Goal: Information Seeking & Learning: Compare options

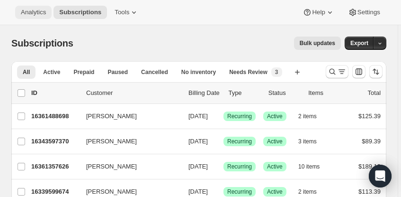
click at [34, 13] on span "Analytics" at bounding box center [33, 13] width 25 height 8
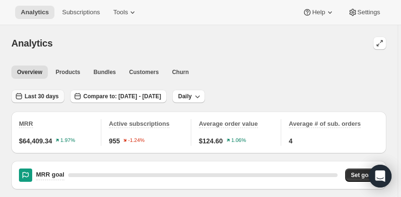
click at [41, 93] on span "Last 30 days" at bounding box center [42, 96] width 34 height 8
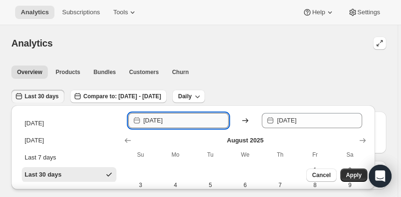
click at [177, 119] on input "[DATE]" at bounding box center [186, 120] width 85 height 15
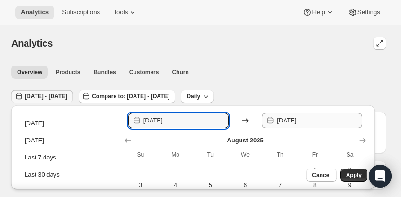
type input "[DATE]"
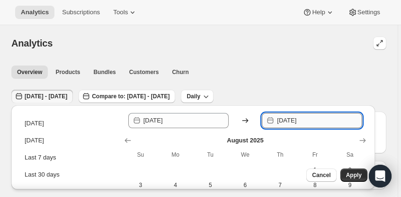
click at [301, 120] on input "[DATE]" at bounding box center [319, 120] width 85 height 15
drag, startPoint x: 317, startPoint y: 120, endPoint x: 303, endPoint y: 119, distance: 13.8
click at [303, 119] on input "[DATE]" at bounding box center [319, 120] width 85 height 15
type input "[DATE]"
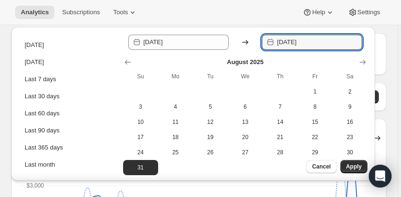
scroll to position [81, 0]
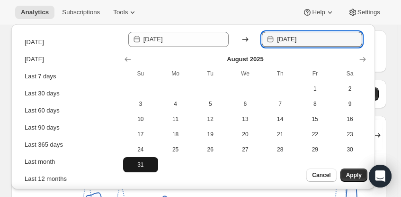
click at [142, 165] on span "31" at bounding box center [140, 165] width 27 height 8
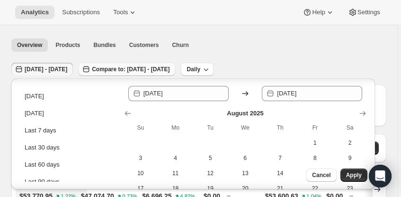
scroll to position [37, 0]
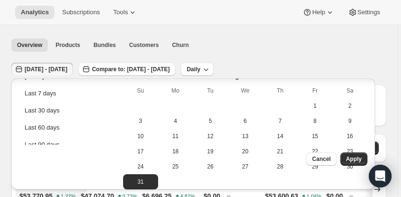
click at [348, 56] on div "[DATE] - [DATE] Compare to: [DATE] - [DATE] Daily" at bounding box center [198, 66] width 375 height 22
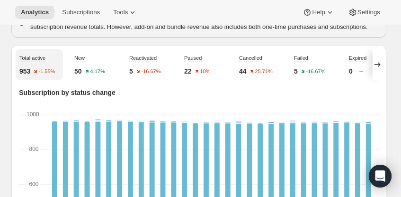
scroll to position [406, 0]
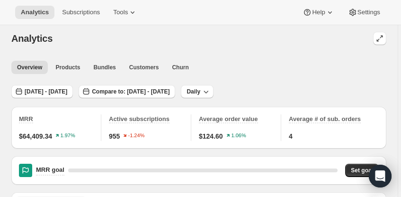
scroll to position [0, 0]
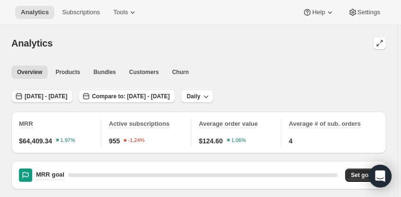
click at [47, 97] on span "[DATE] - [DATE]" at bounding box center [46, 96] width 43 height 8
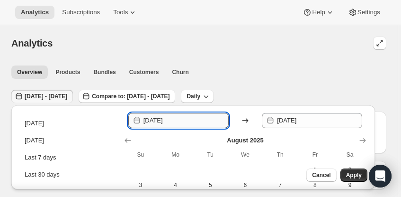
click at [182, 119] on input "[DATE]" at bounding box center [186, 120] width 85 height 15
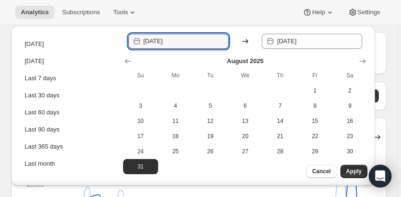
scroll to position [81, 0]
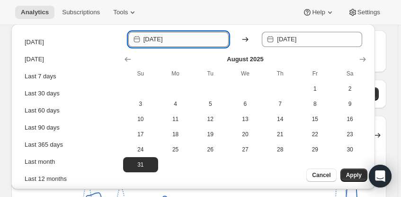
click at [169, 38] on input "[DATE]" at bounding box center [186, 39] width 85 height 15
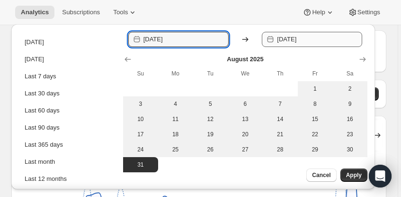
type input "[DATE]"
click at [305, 38] on input "[DATE]" at bounding box center [319, 39] width 85 height 15
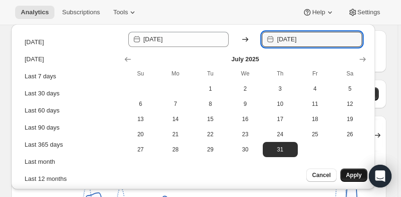
type input "[DATE]"
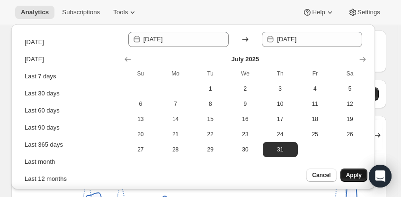
click at [354, 176] on span "Apply" at bounding box center [354, 175] width 16 height 8
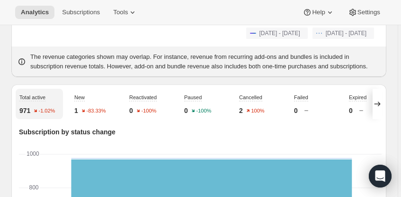
scroll to position [379, 0]
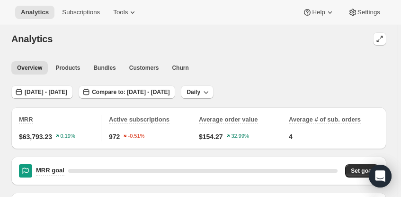
scroll to position [0, 0]
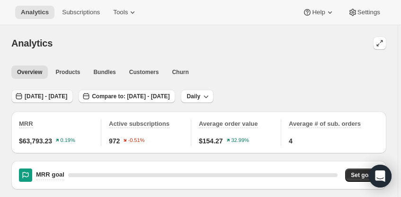
click at [67, 95] on span "[DATE] - [DATE]" at bounding box center [46, 96] width 43 height 8
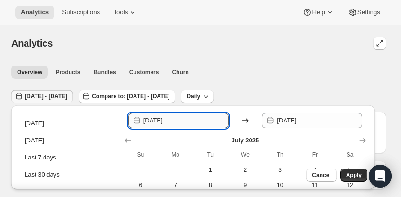
click at [170, 119] on input "[DATE]" at bounding box center [186, 120] width 85 height 15
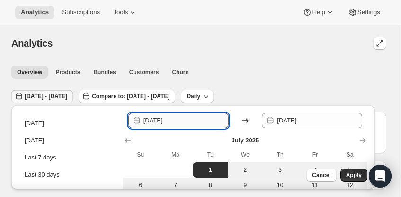
click at [177, 120] on input "[DATE]" at bounding box center [186, 120] width 85 height 15
type input "[DATE]"
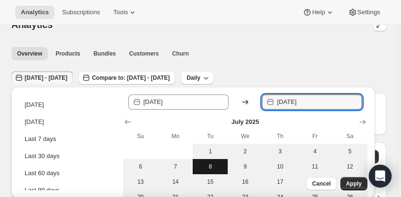
scroll to position [27, 0]
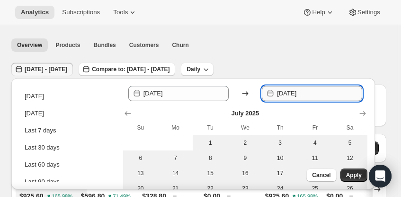
click at [318, 92] on input "[DATE]" at bounding box center [319, 93] width 85 height 15
drag, startPoint x: 317, startPoint y: 93, endPoint x: 301, endPoint y: 93, distance: 15.2
click at [301, 93] on input "[DATE]" at bounding box center [319, 93] width 85 height 15
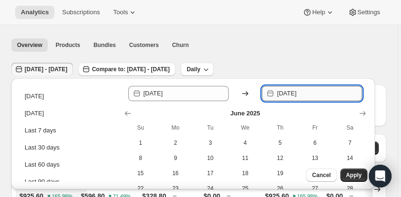
type input "[DATE]"
click at [347, 173] on span "Apply" at bounding box center [354, 175] width 16 height 8
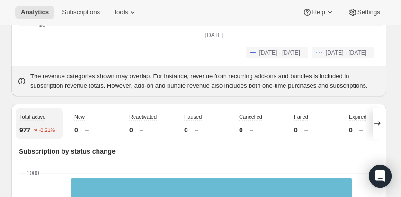
scroll to position [352, 0]
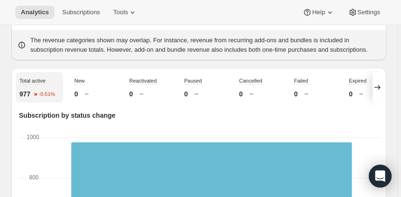
scroll to position [379, 0]
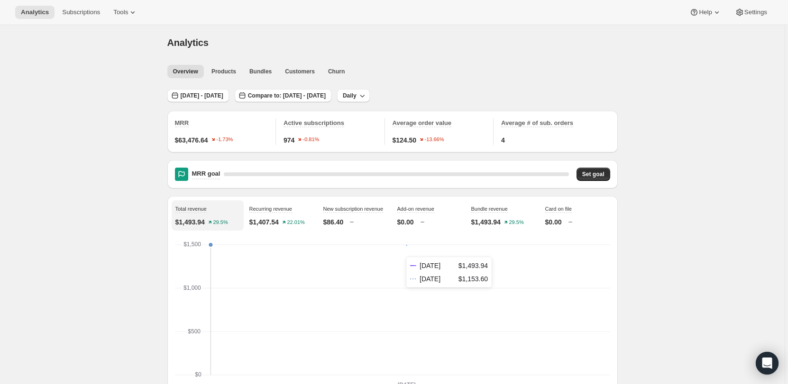
scroll to position [0, 0]
click at [200, 96] on span "[DATE] - [DATE]" at bounding box center [202, 96] width 43 height 8
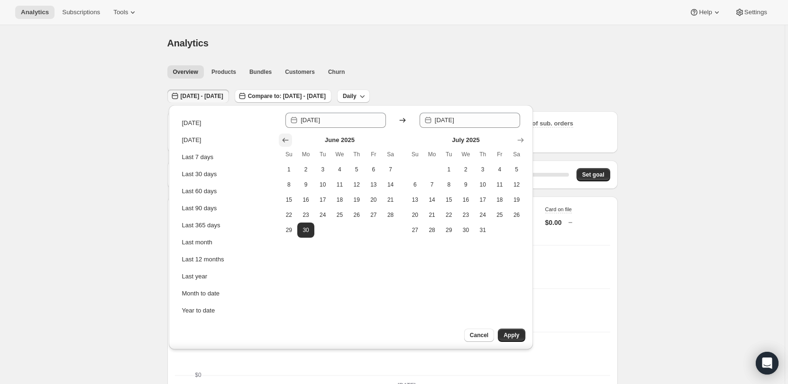
click at [288, 137] on icon "Show previous month, May 2025" at bounding box center [285, 140] width 9 height 9
click at [388, 196] on span "31" at bounding box center [390, 231] width 9 height 8
type input "[DATE]"
click at [388, 196] on span "31" at bounding box center [390, 231] width 9 height 8
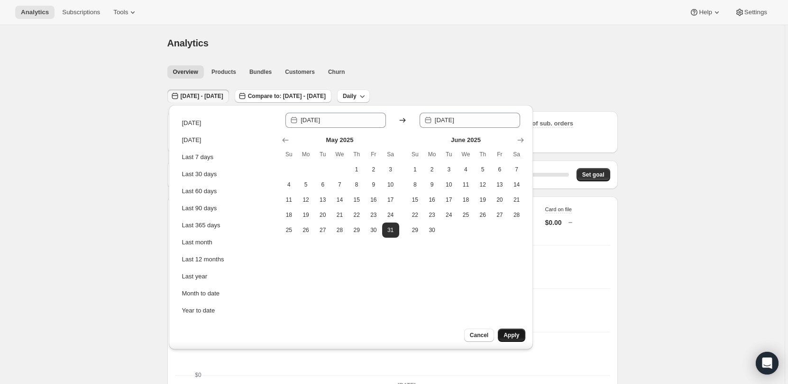
click at [401, 196] on span "Apply" at bounding box center [511, 336] width 16 height 8
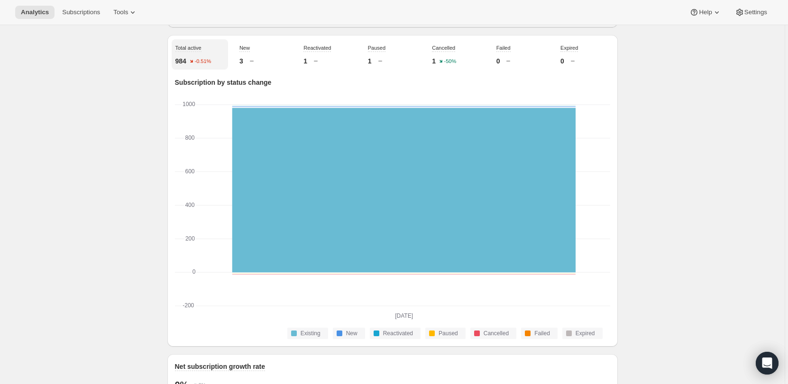
scroll to position [427, 0]
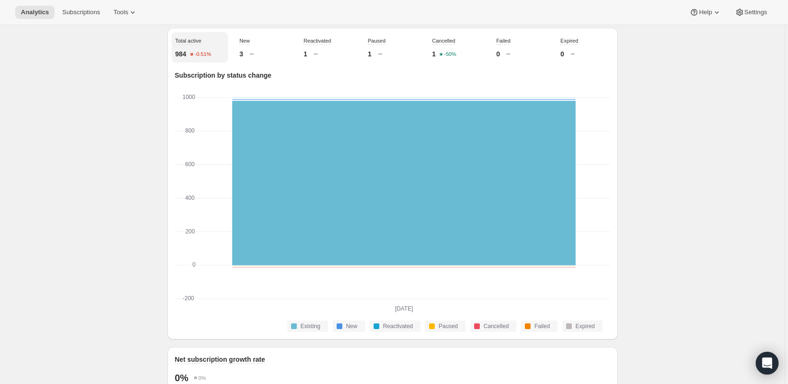
click at [183, 121] on icon "[DATE] [DATE] -200 -200 0 0 200 200 400 400 600 600 800 800 1000 1000" at bounding box center [392, 204] width 435 height 218
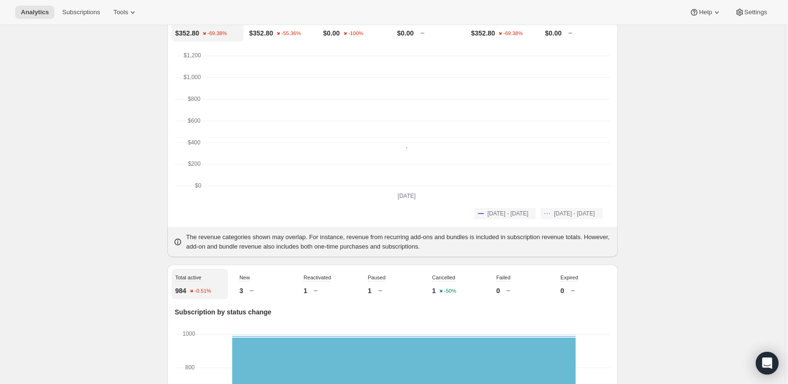
scroll to position [0, 0]
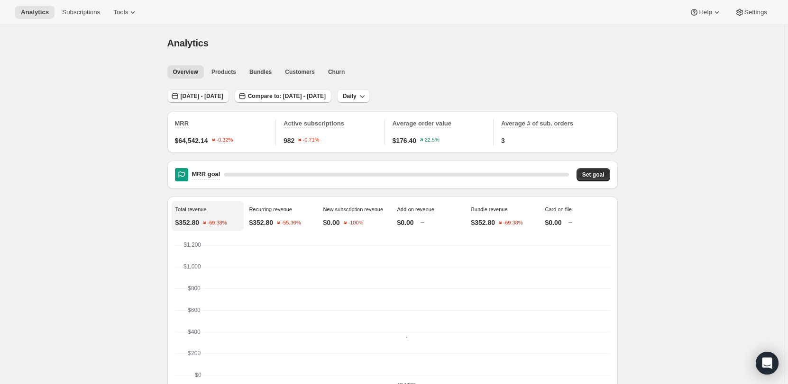
click at [229, 92] on button "[DATE] - [DATE]" at bounding box center [198, 96] width 62 height 13
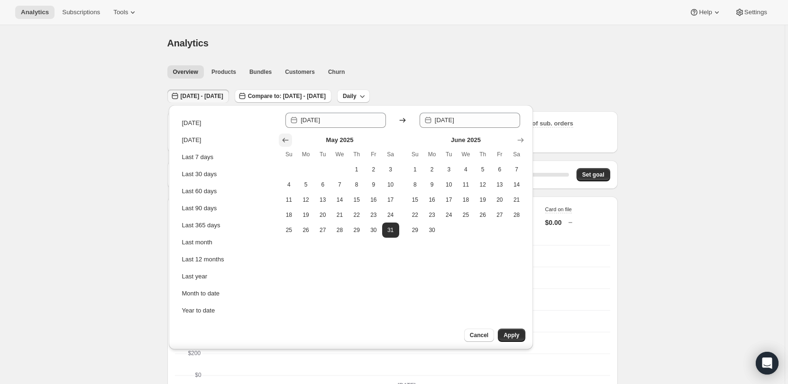
click at [283, 140] on icon "Show previous month, April 2025" at bounding box center [285, 140] width 6 height 5
click at [343, 196] on button "30" at bounding box center [339, 230] width 17 height 15
type input "[DATE]"
click at [343, 196] on button "30" at bounding box center [339, 230] width 17 height 15
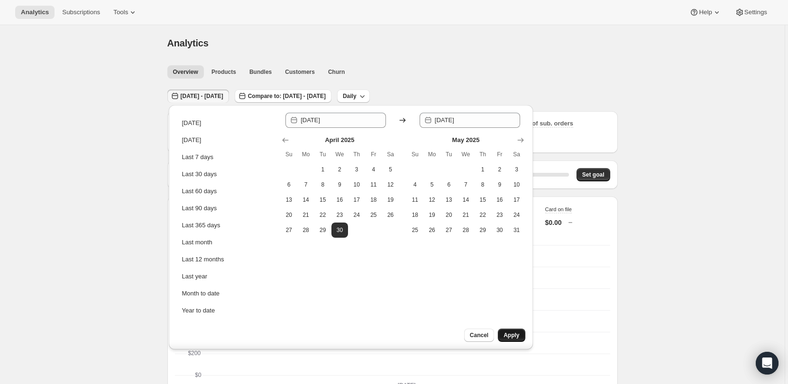
click at [401, 196] on span "Apply" at bounding box center [511, 336] width 16 height 8
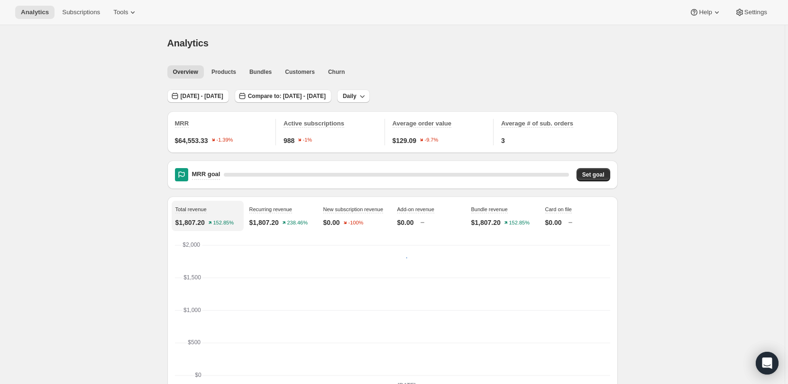
drag, startPoint x: 109, startPoint y: 166, endPoint x: 121, endPoint y: 179, distance: 17.1
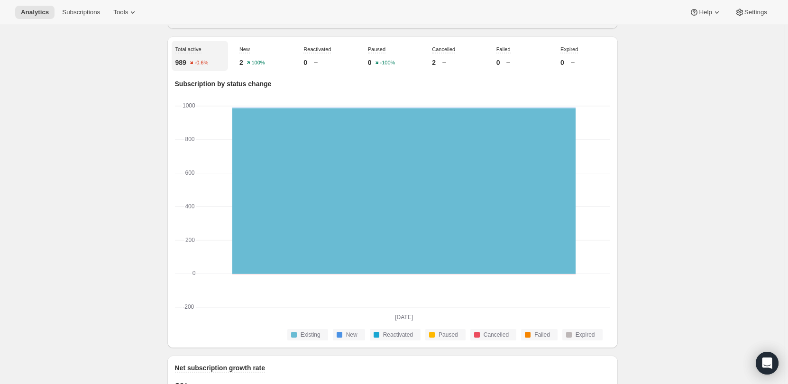
scroll to position [379, 0]
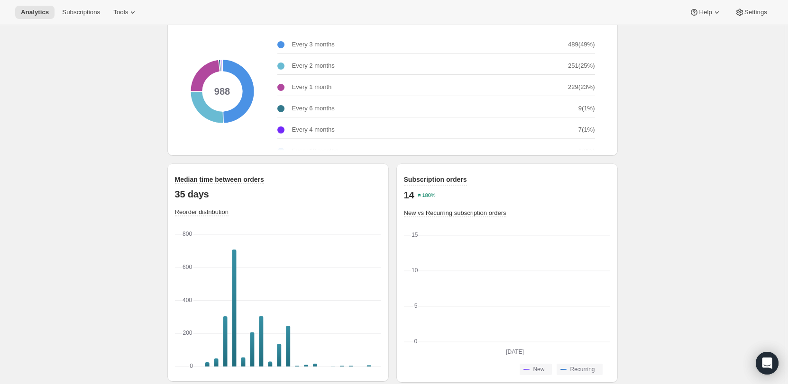
scroll to position [1304, 0]
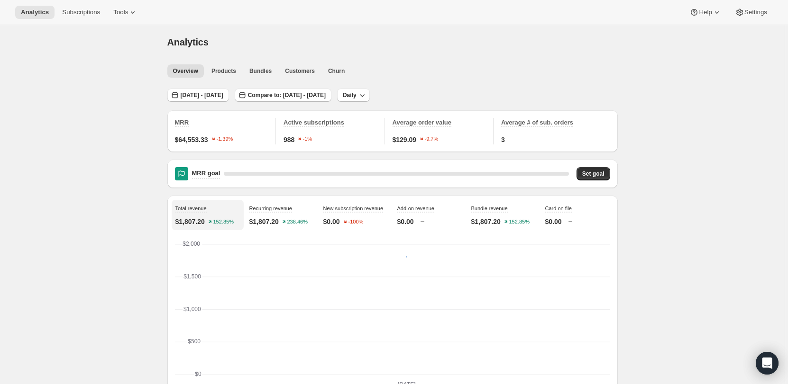
scroll to position [0, 0]
click at [219, 96] on span "[DATE] - [DATE]" at bounding box center [202, 96] width 43 height 8
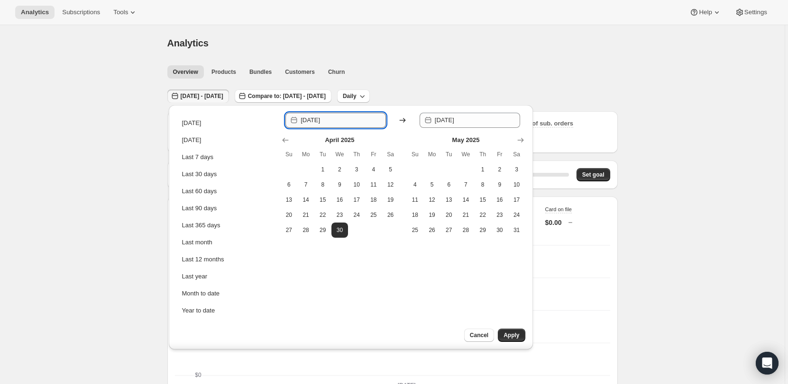
click at [336, 123] on input "[DATE]" at bounding box center [343, 120] width 85 height 15
click at [401, 140] on icon "Show next month, June 2025" at bounding box center [520, 140] width 9 height 9
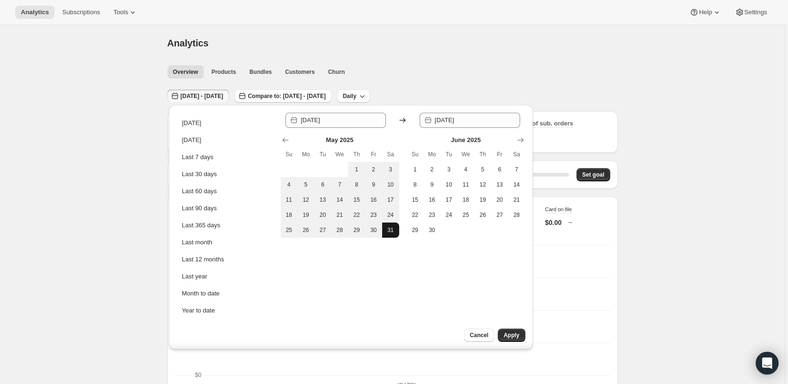
click at [387, 196] on span "31" at bounding box center [390, 231] width 9 height 8
type input "[DATE]"
click at [387, 196] on span "31" at bounding box center [390, 231] width 9 height 8
type input "[DATE]"
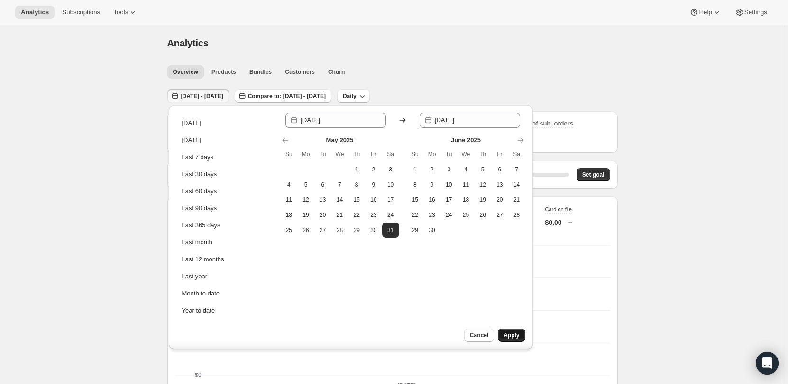
click at [401, 196] on span "Apply" at bounding box center [511, 336] width 16 height 8
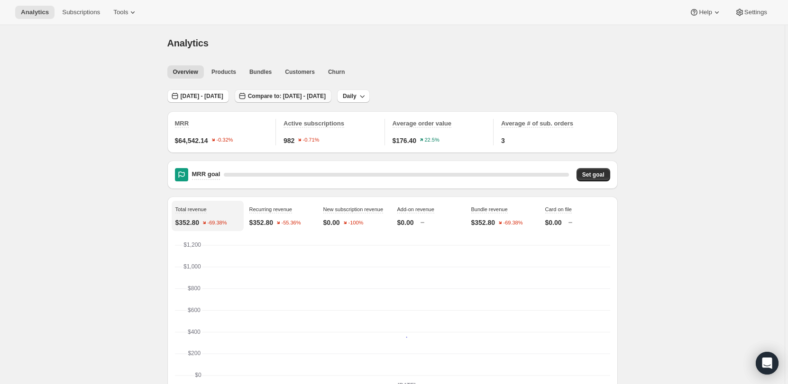
click at [326, 96] on span "Compare to: [DATE] - [DATE]" at bounding box center [287, 96] width 78 height 8
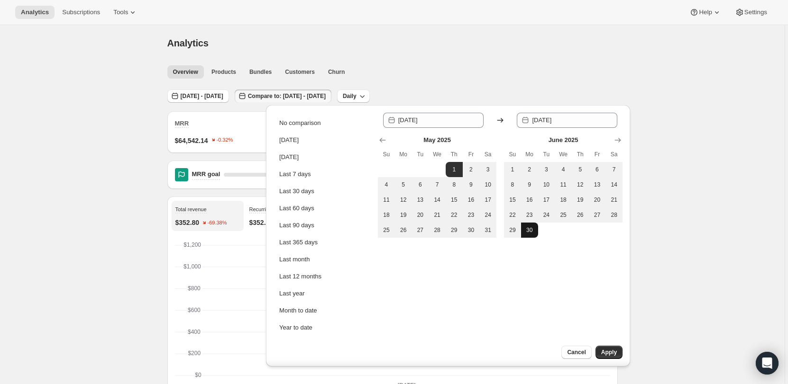
click at [401, 196] on span "30" at bounding box center [529, 231] width 9 height 8
type input "[DATE]"
click at [401, 196] on span "30" at bounding box center [529, 231] width 9 height 8
type input "[DATE]"
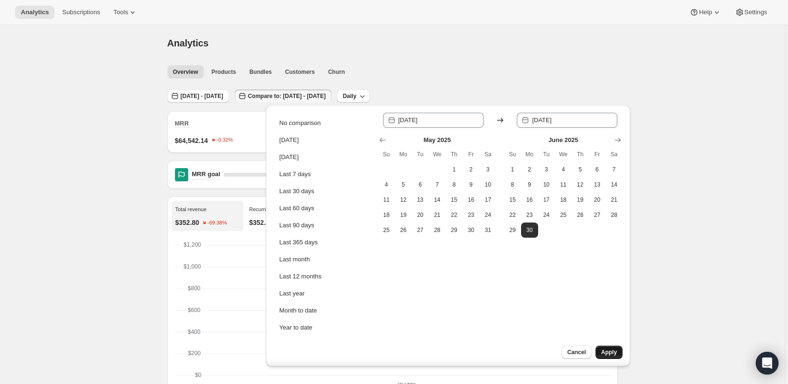
click at [401, 196] on span "Apply" at bounding box center [609, 353] width 16 height 8
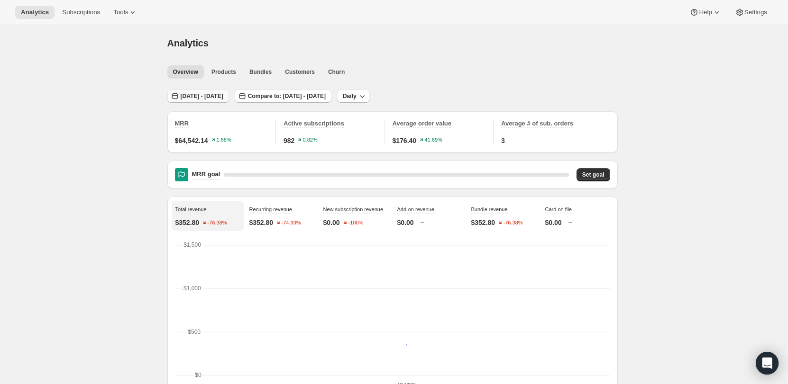
click at [215, 97] on span "[DATE] - [DATE]" at bounding box center [202, 96] width 43 height 8
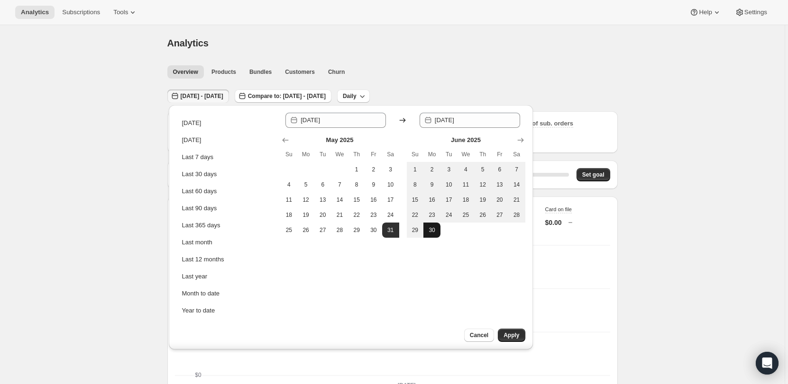
click at [401, 196] on span "30" at bounding box center [431, 231] width 9 height 8
type input "[DATE]"
click at [401, 196] on span "30" at bounding box center [431, 231] width 9 height 8
type input "[DATE]"
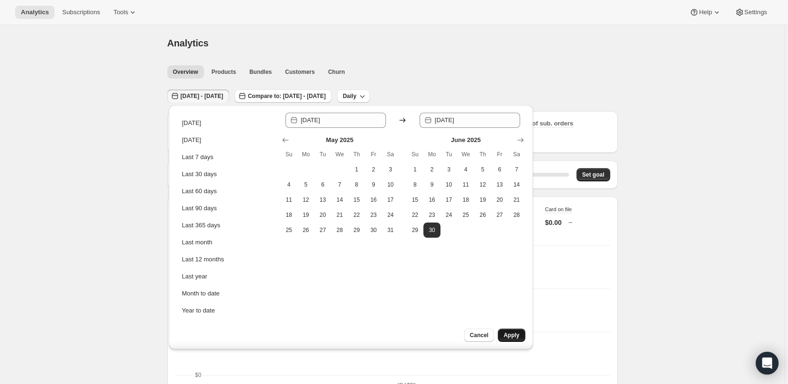
click at [401, 196] on span "Apply" at bounding box center [511, 336] width 16 height 8
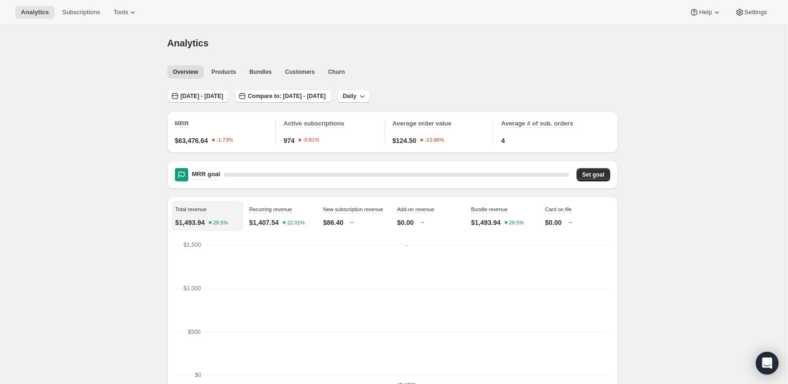
click at [222, 92] on button "[DATE] - [DATE]" at bounding box center [198, 96] width 62 height 13
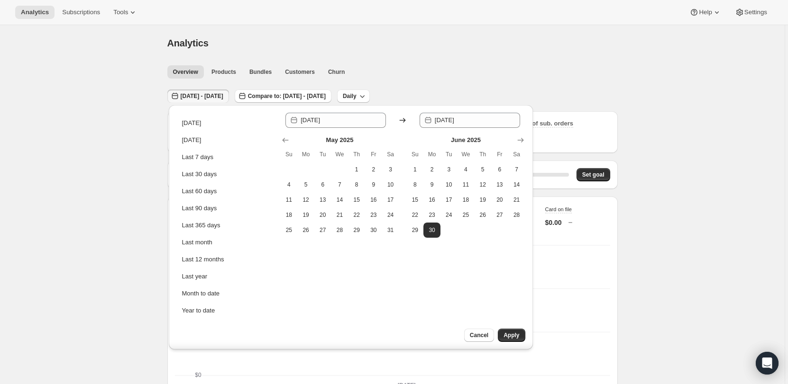
click at [401, 120] on icon at bounding box center [403, 120] width 6 height 5
click at [401, 119] on icon at bounding box center [402, 120] width 9 height 9
click at [401, 143] on icon "Show next month, July 2025" at bounding box center [520, 140] width 9 height 9
click at [401, 138] on icon "Show next month, August 2025" at bounding box center [520, 140] width 9 height 9
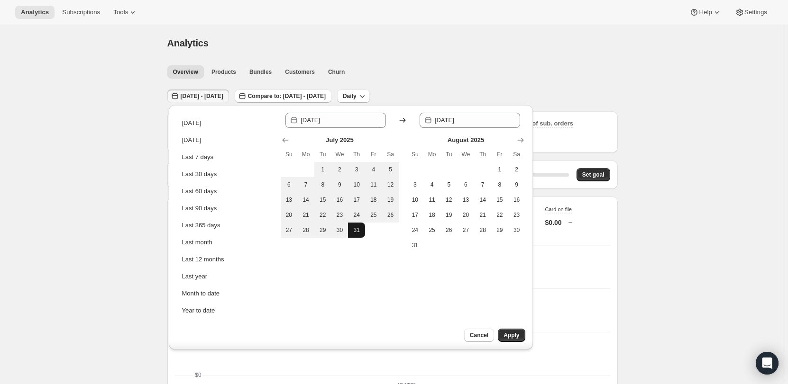
click at [354, 196] on span "31" at bounding box center [356, 231] width 9 height 8
type input "[DATE]"
click at [354, 196] on span "31" at bounding box center [356, 231] width 9 height 8
type input "[DATE]"
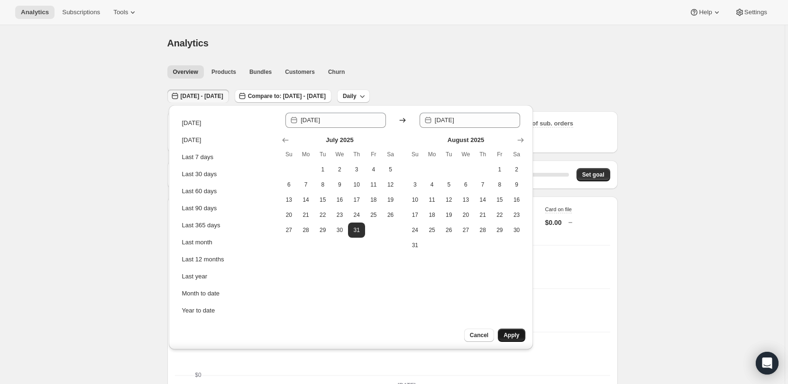
click at [401, 196] on span "Apply" at bounding box center [511, 336] width 16 height 8
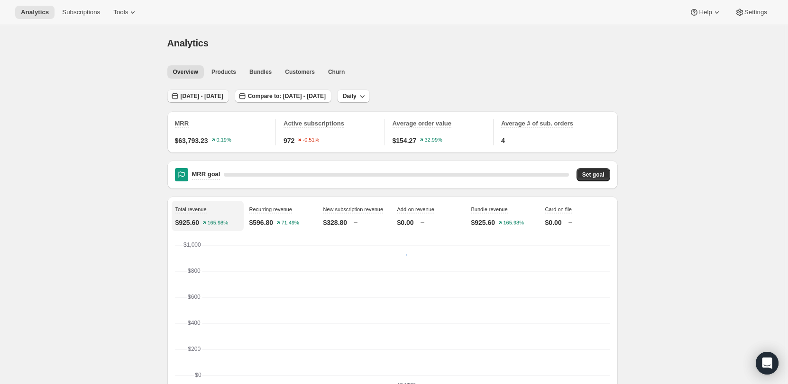
click at [219, 96] on span "[DATE] - [DATE]" at bounding box center [202, 96] width 43 height 8
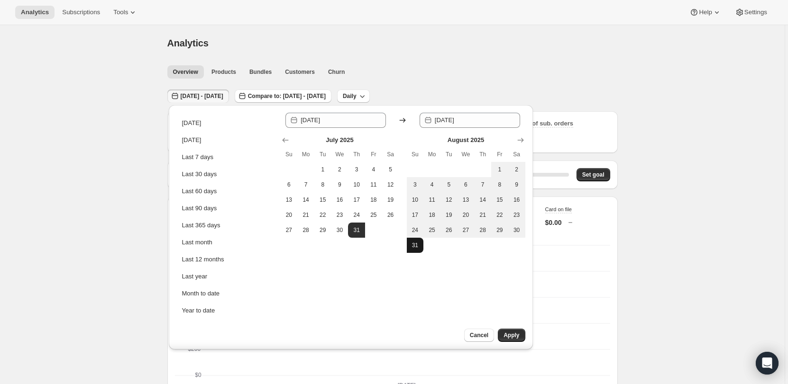
click at [401, 196] on button "31" at bounding box center [415, 245] width 17 height 15
type input "[DATE]"
click at [401, 196] on button "31" at bounding box center [415, 245] width 17 height 15
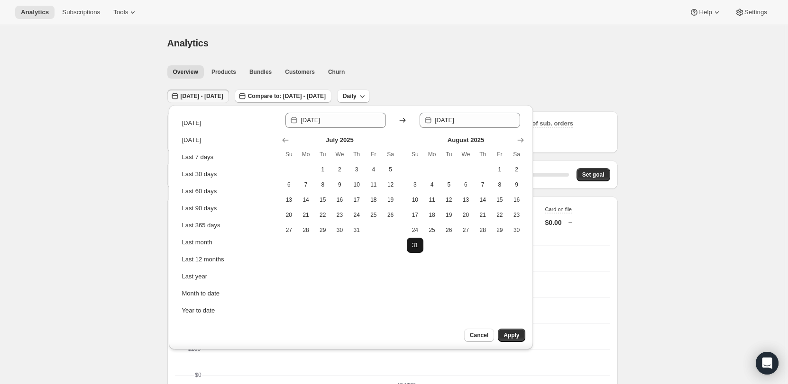
type input "[DATE]"
click at [401, 196] on span "Apply" at bounding box center [511, 336] width 16 height 8
